Goal: Information Seeking & Learning: Learn about a topic

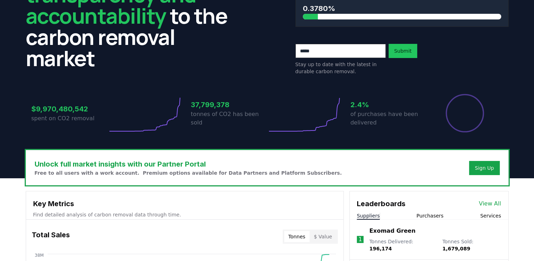
scroll to position [141, 0]
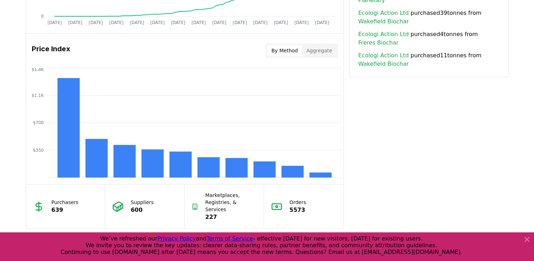
scroll to position [565, 0]
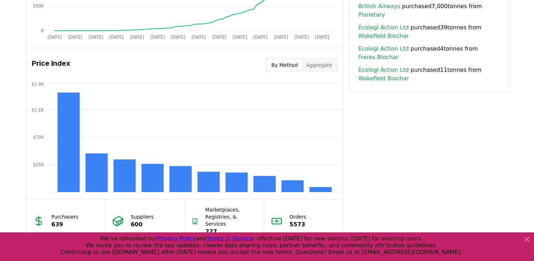
scroll to position [527, 0]
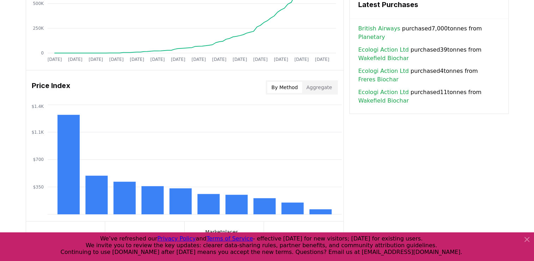
scroll to position [514, 0]
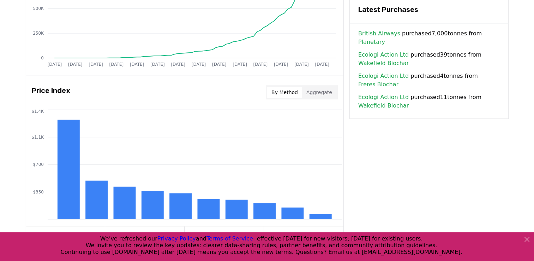
click at [347, 197] on div "Key Metrics Find detailed analysis of carbon removal data through time. Total S…" at bounding box center [267, 8] width 483 height 524
click at [527, 239] on icon at bounding box center [527, 239] width 4 height 4
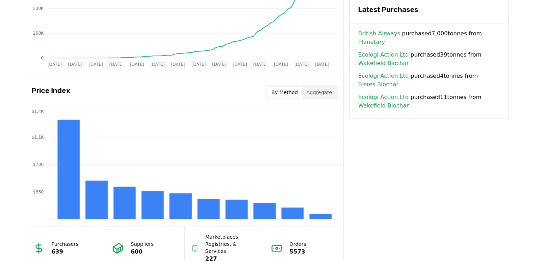
click at [346, 192] on div "Key Metrics Find detailed analysis of carbon removal data through time. Total S…" at bounding box center [267, 8] width 483 height 524
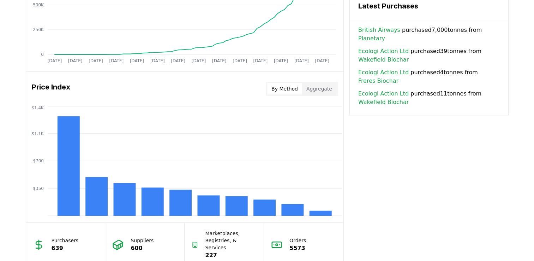
scroll to position [518, 0]
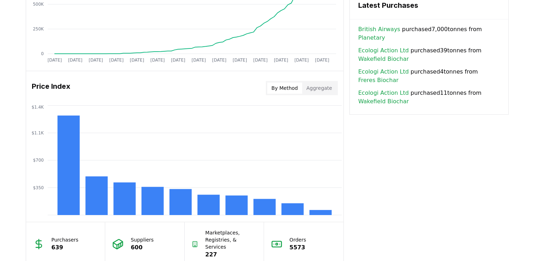
click at [346, 192] on div "Key Metrics Find detailed analysis of carbon removal data through time. Total S…" at bounding box center [267, 3] width 483 height 524
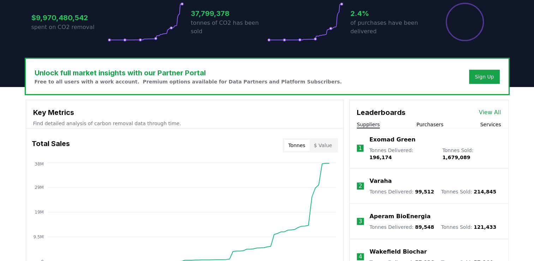
scroll to position [158, 0]
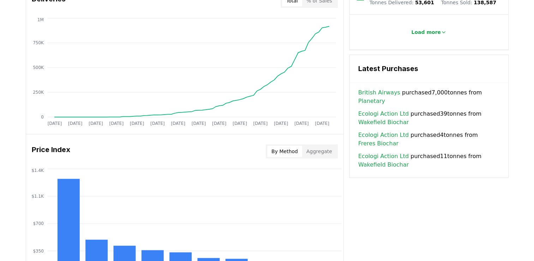
scroll to position [454, 0]
click at [345, 198] on div "Key Metrics Find detailed analysis of carbon removal data through time. Total S…" at bounding box center [267, 67] width 483 height 524
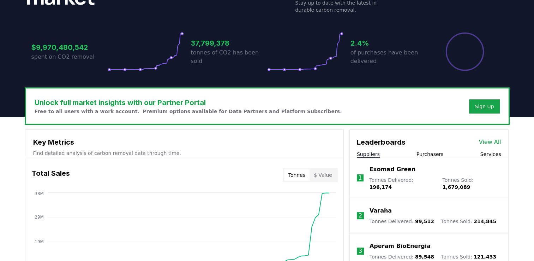
scroll to position [129, 0]
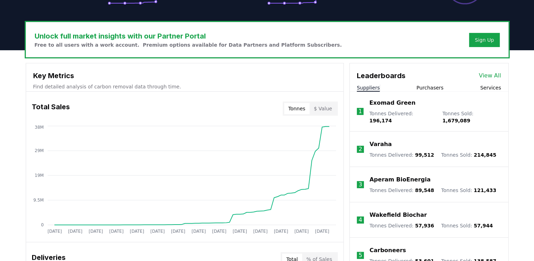
scroll to position [196, 0]
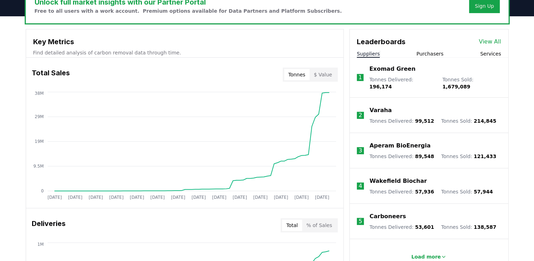
scroll to position [231, 0]
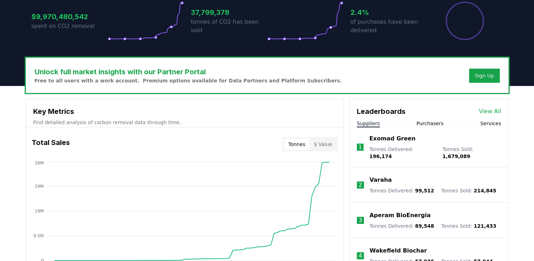
scroll to position [159, 0]
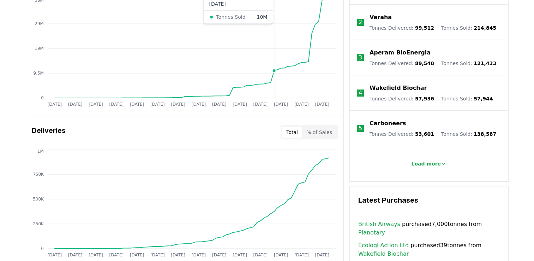
scroll to position [335, 0]
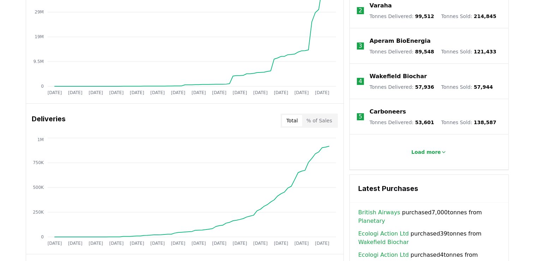
click at [350, 107] on div "Leaderboards View All Suppliers Purchasers Services 1 Exomad Green Tonnes Deliv…" at bounding box center [429, 46] width 159 height 245
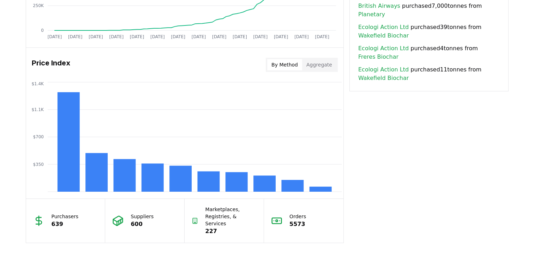
scroll to position [542, 0]
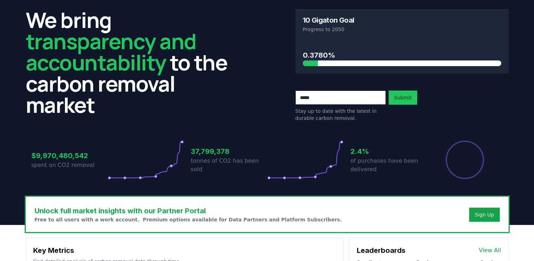
scroll to position [0, 0]
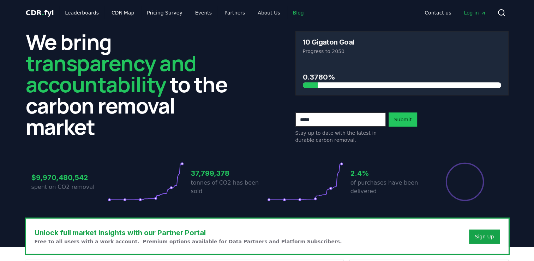
click at [288, 10] on link "Blog" at bounding box center [298, 12] width 22 height 13
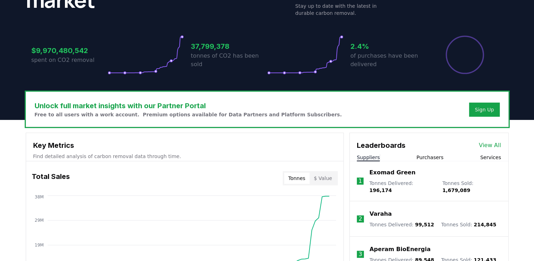
scroll to position [127, 0]
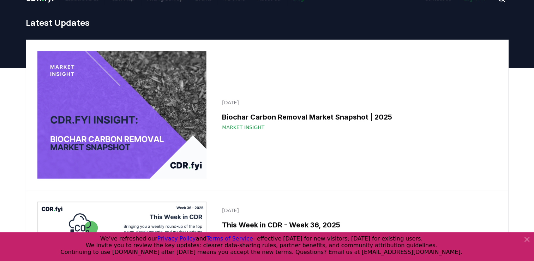
scroll to position [14, 0]
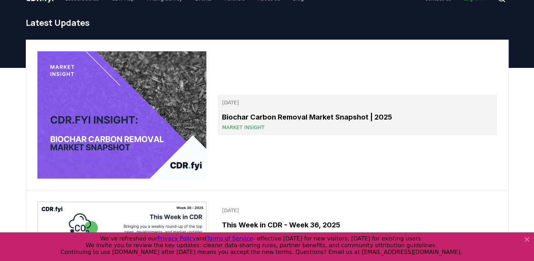
click at [307, 126] on div "Market Insight" at bounding box center [357, 127] width 271 height 7
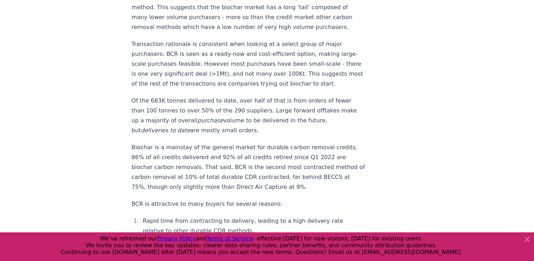
scroll to position [918, 0]
click at [526, 237] on icon at bounding box center [527, 239] width 8 height 8
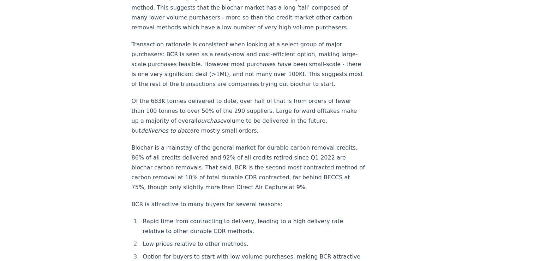
click at [331, 239] on li "Low prices relative to other methods." at bounding box center [253, 244] width 225 height 10
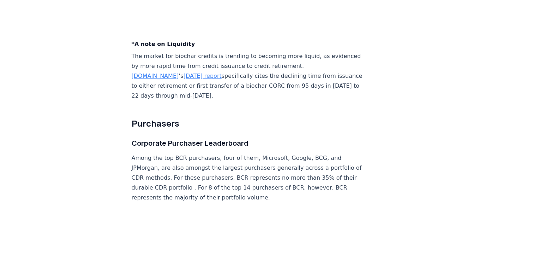
scroll to position [2542, 0]
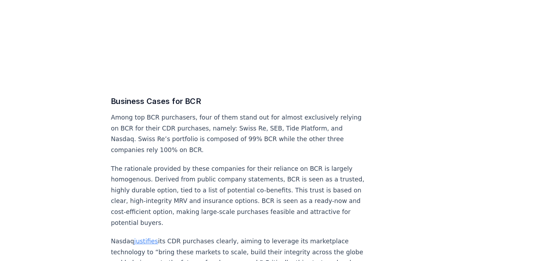
scroll to position [2756, 0]
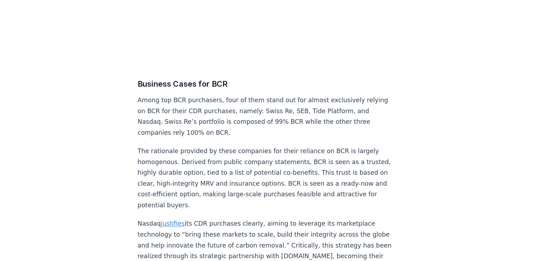
scroll to position [2764, 0]
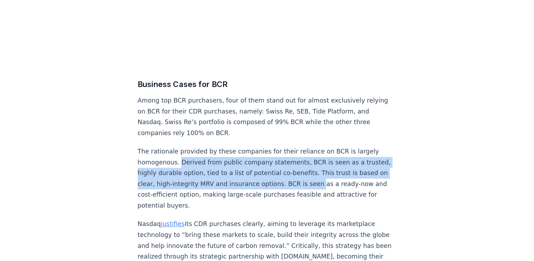
drag, startPoint x: 170, startPoint y: 109, endPoint x: 313, endPoint y: 124, distance: 143.5
click at [313, 155] on p "The rationale provided by these companies for their reliance on BCR is largely …" at bounding box center [249, 184] width 234 height 59
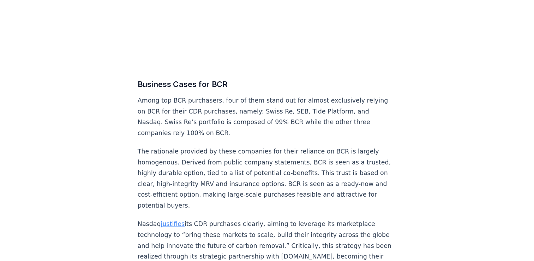
drag, startPoint x: 313, startPoint y: 124, endPoint x: 353, endPoint y: 134, distance: 41.4
click at [334, 155] on p "The rationale provided by these companies for their reliance on BCR is largely …" at bounding box center [249, 184] width 234 height 59
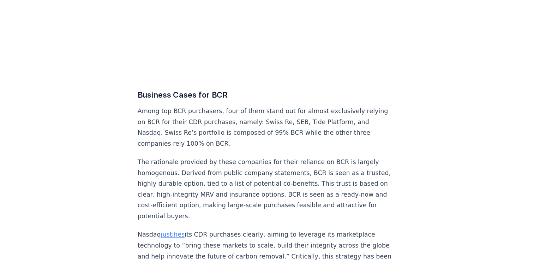
click at [165, 223] on link "justifies" at bounding box center [164, 226] width 22 height 7
